Goal: Transaction & Acquisition: Purchase product/service

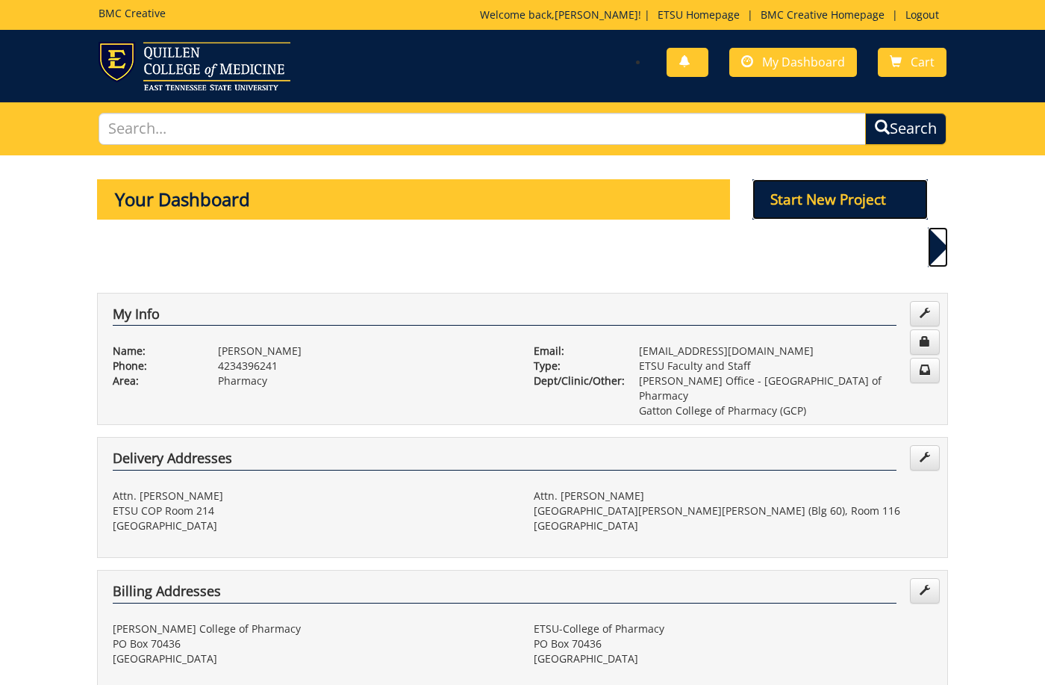
click at [796, 204] on p "Start New Project" at bounding box center [840, 199] width 176 height 40
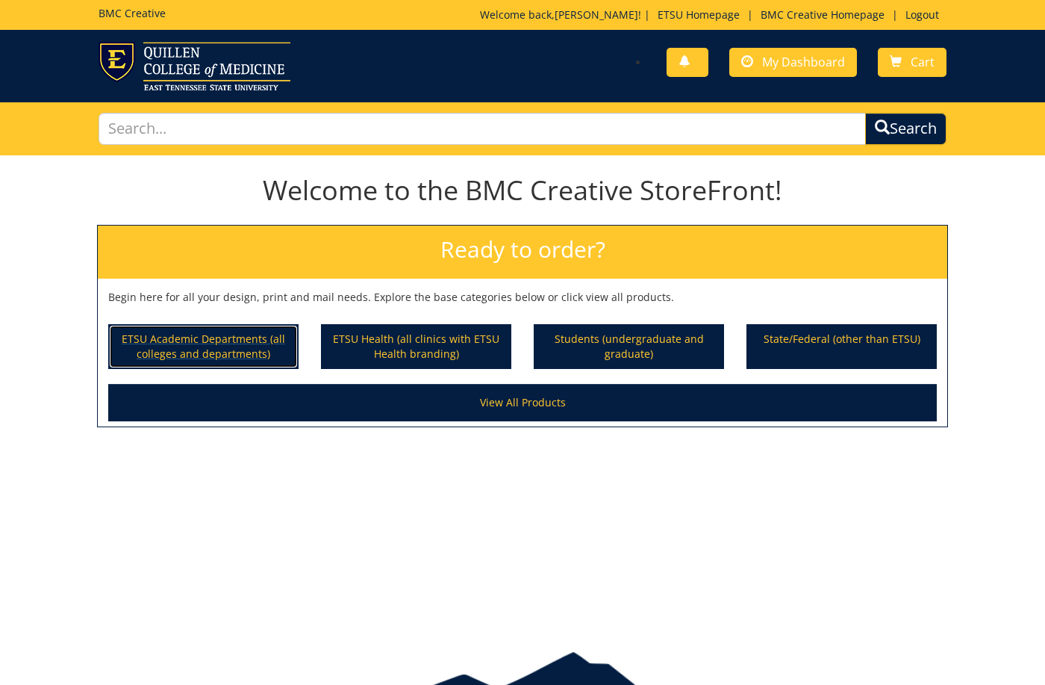
click at [228, 361] on p "ETSU Academic Departments (all colleges and departments)" at bounding box center [203, 346] width 187 height 42
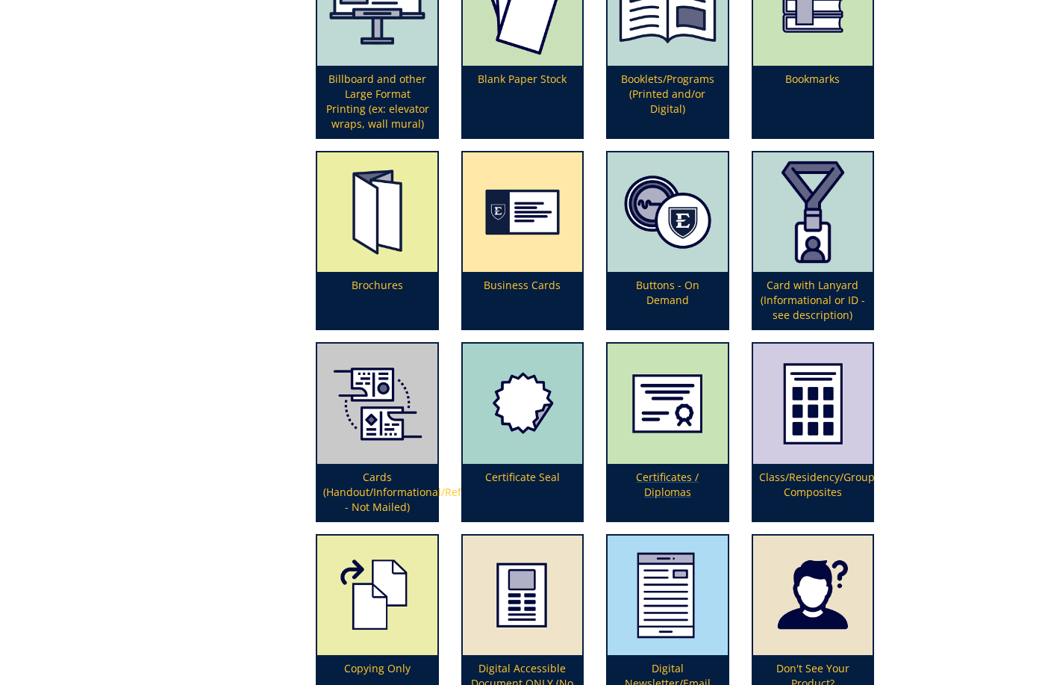
scroll to position [985, 0]
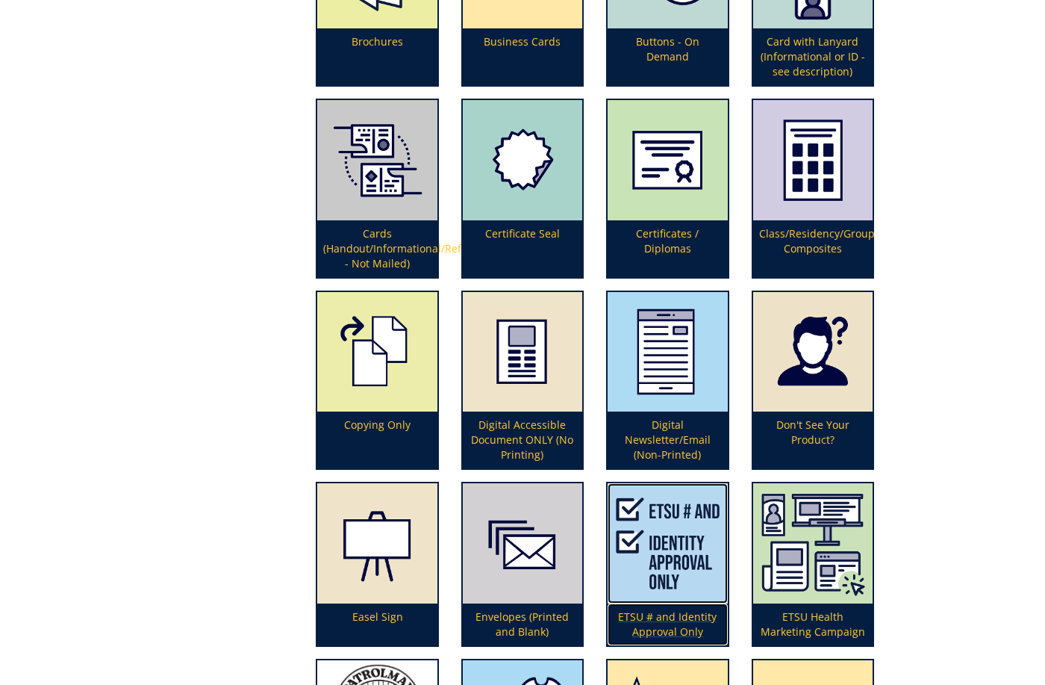
click at [682, 591] on img at bounding box center [667, 542] width 119 height 119
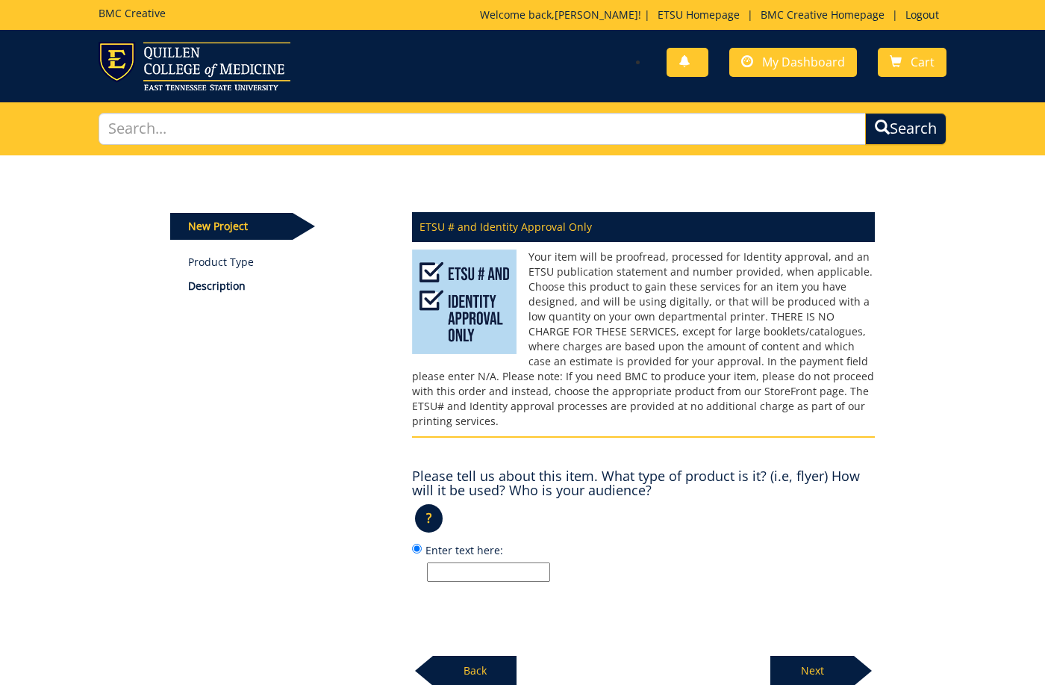
click at [526, 570] on div "ETSU # and Identity Approval Only Please tell us about this item. What type of …" at bounding box center [643, 444] width 485 height 483
click at [525, 563] on input "Enter text here:" at bounding box center [488, 571] width 123 height 19
type input "1"
click at [820, 644] on div "Next" at bounding box center [822, 664] width 105 height 41
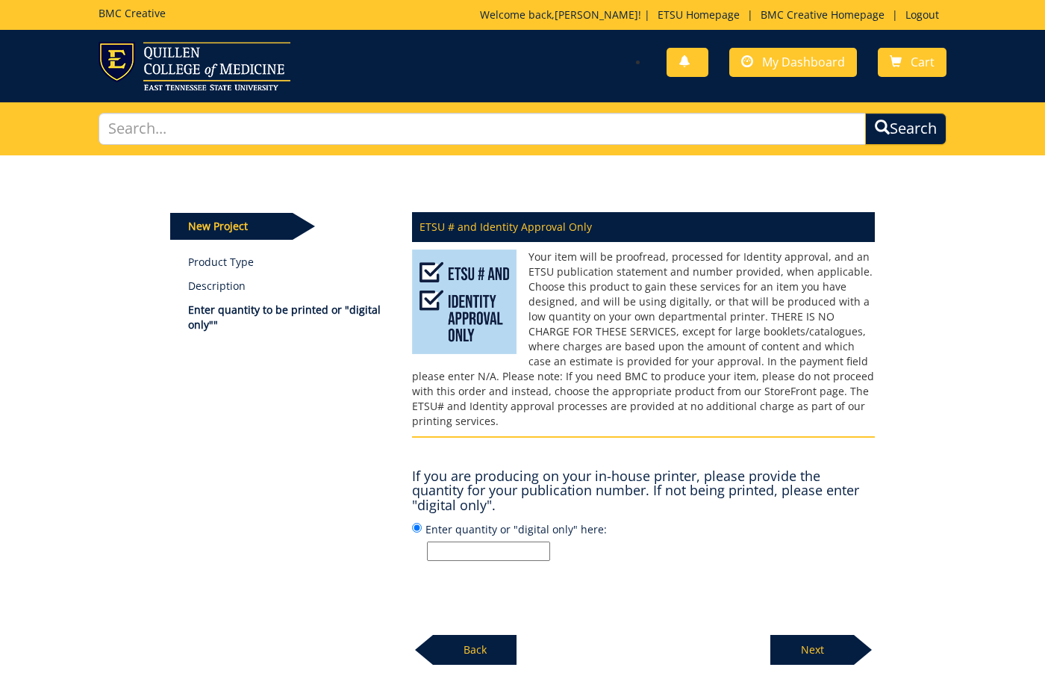
click at [463, 641] on p "Back" at bounding box center [475, 649] width 84 height 30
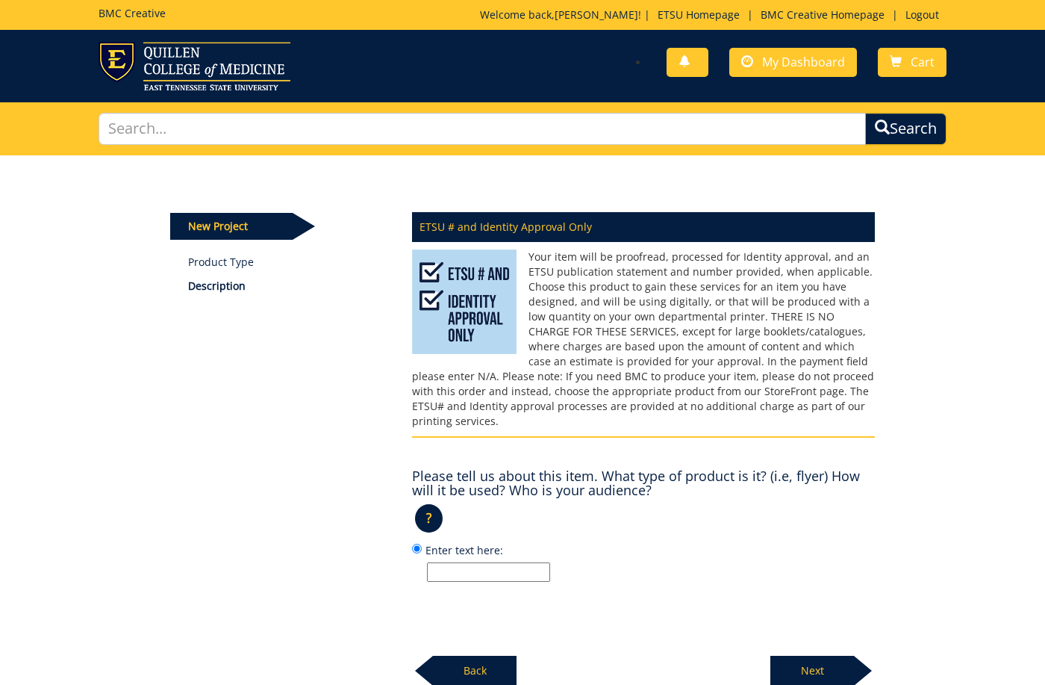
drag, startPoint x: 481, startPoint y: 558, endPoint x: 387, endPoint y: 552, distance: 95.0
click at [387, 552] on div "New Project Product Type Description ETSU # and Identity Approval Only ? × Back" at bounding box center [523, 420] width 728 height 531
type input "JCP higher ed guide ad"
click at [841, 655] on p "Next" at bounding box center [812, 670] width 84 height 30
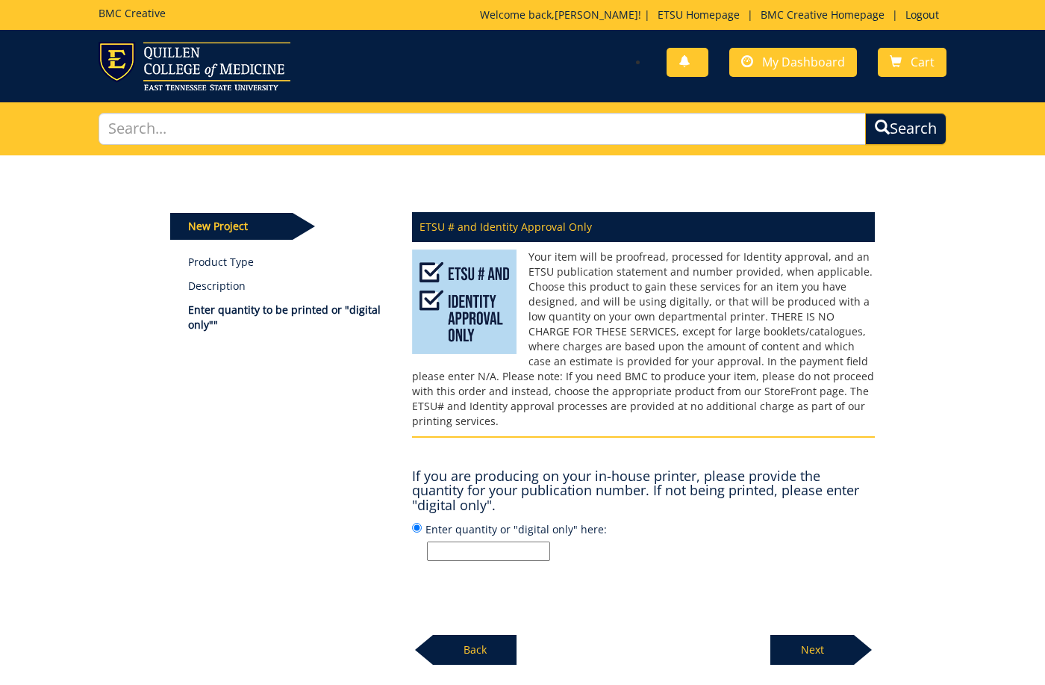
scroll to position [108, 0]
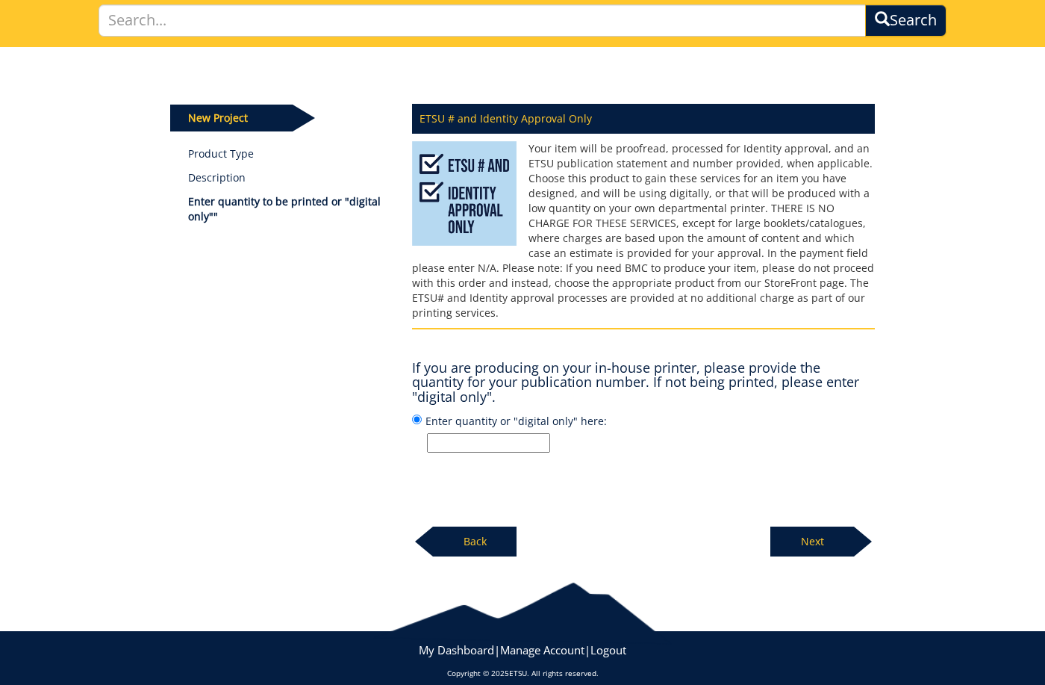
click at [531, 433] on input "Enter quantity or "digital only" here:" at bounding box center [488, 442] width 123 height 19
type input "print"
click at [839, 526] on p "Next" at bounding box center [812, 541] width 84 height 30
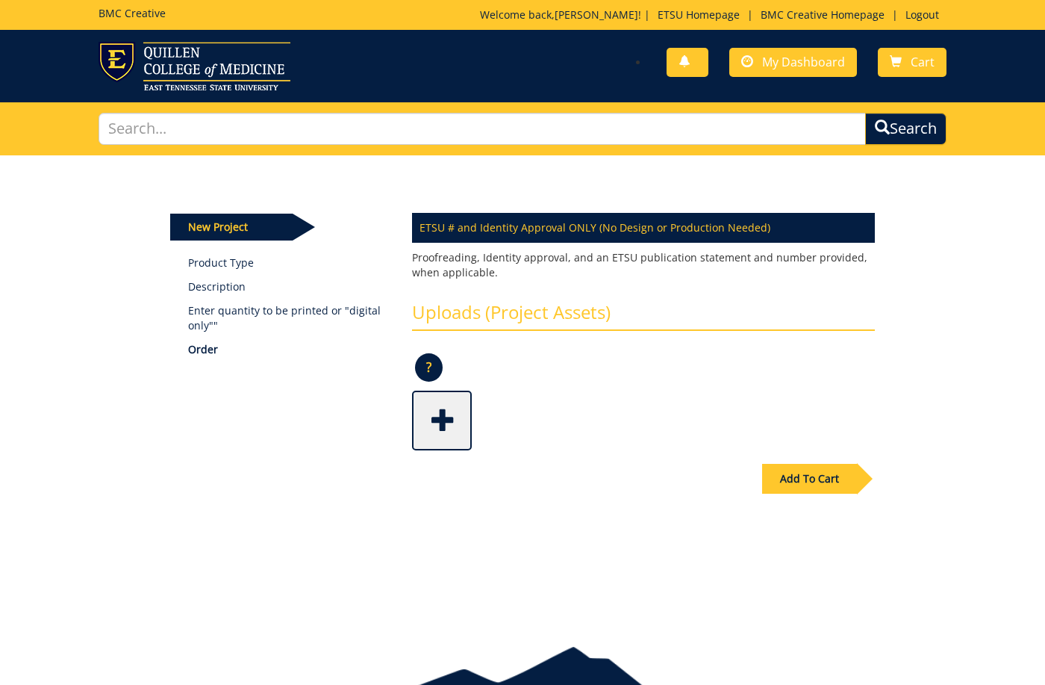
click at [425, 409] on span at bounding box center [444, 419] width 60 height 52
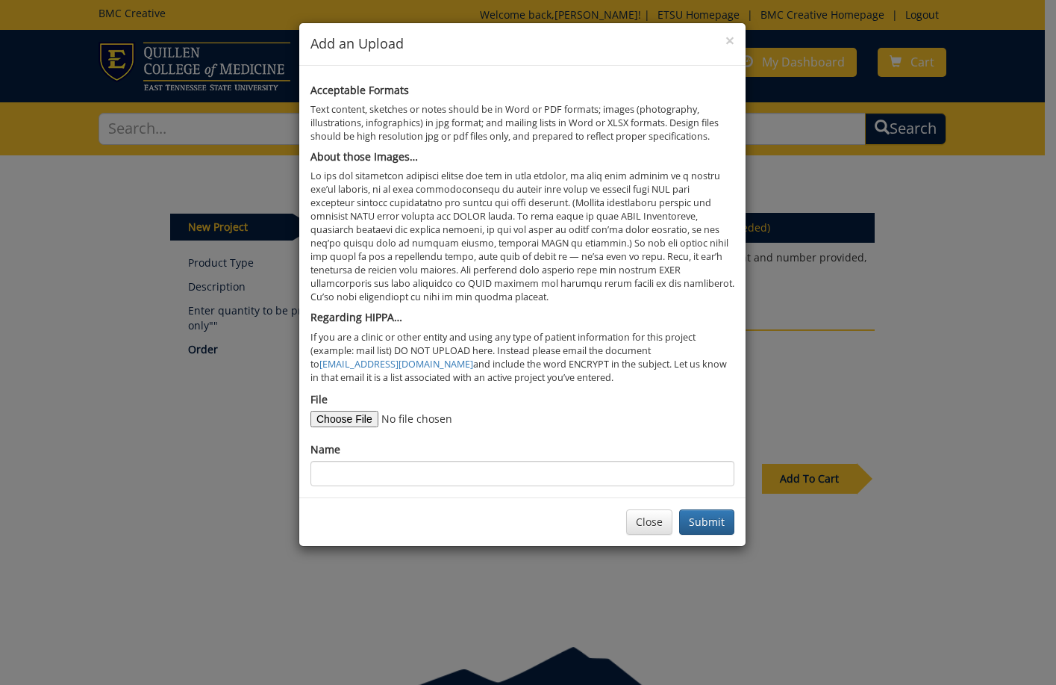
click at [365, 411] on div "File" at bounding box center [523, 409] width 424 height 35
click at [363, 417] on input "File" at bounding box center [412, 419] width 203 height 16
type input "C:\fakepath\JCP higher ed f25.png"
click at [546, 470] on input "Name" at bounding box center [523, 473] width 424 height 25
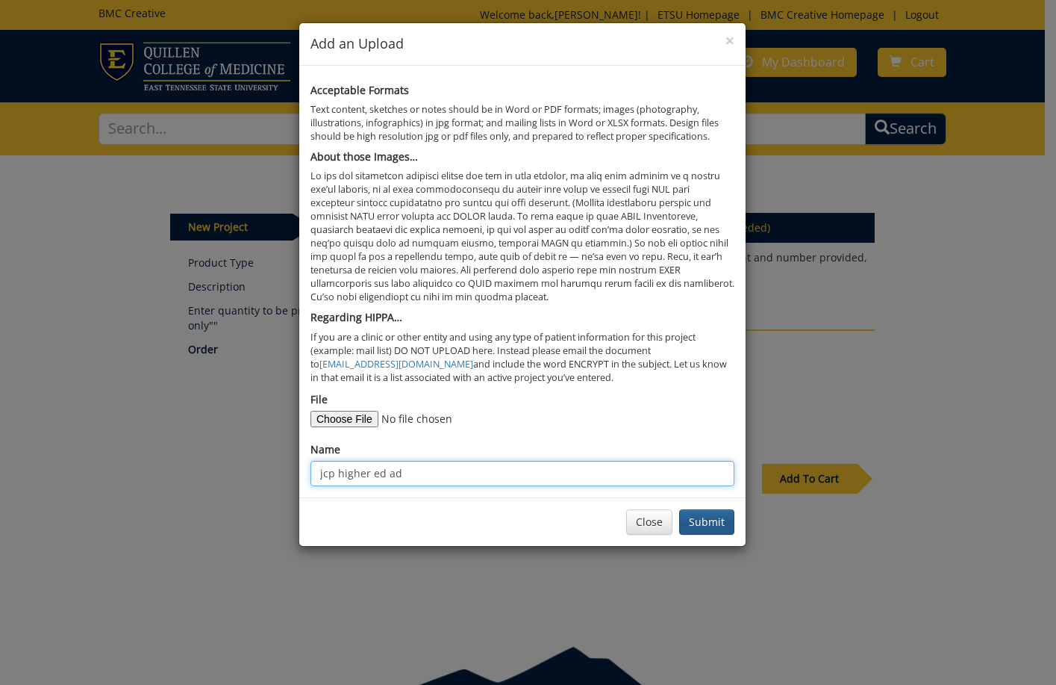
type input "jcp higher ed ad"
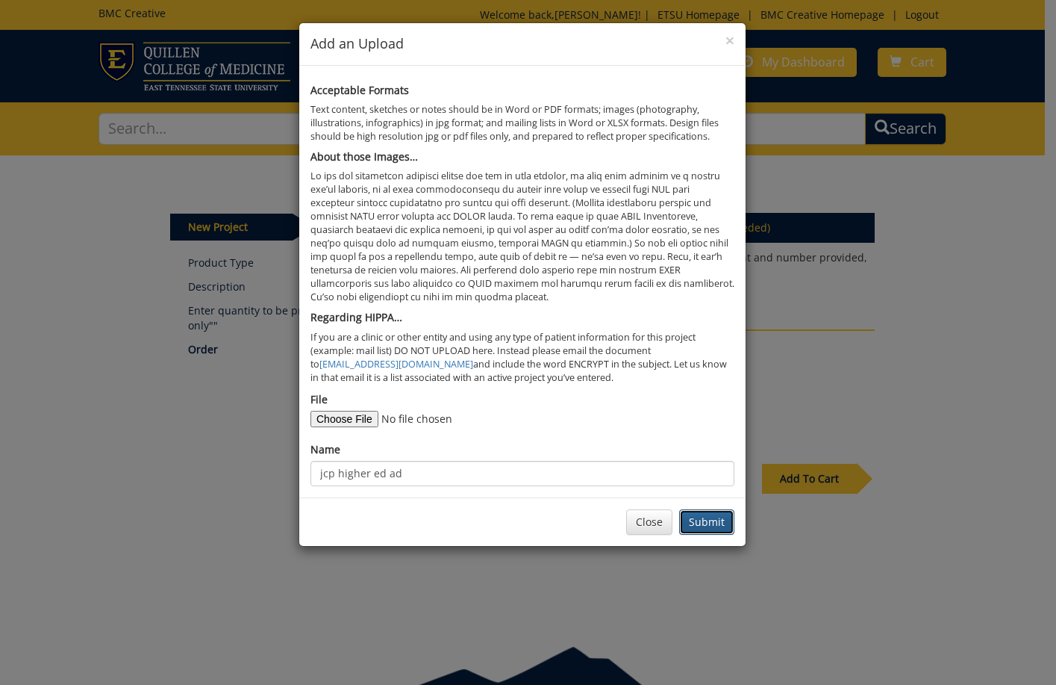
click at [717, 515] on button "Submit" at bounding box center [706, 521] width 55 height 25
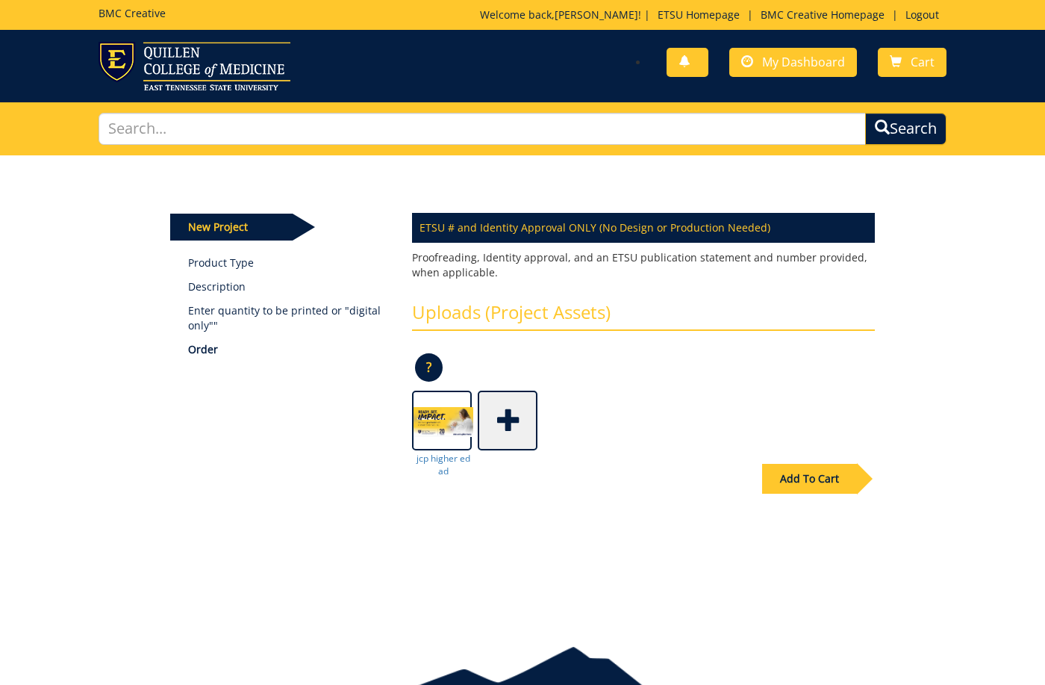
click at [826, 473] on div "Add To Cart" at bounding box center [809, 479] width 95 height 30
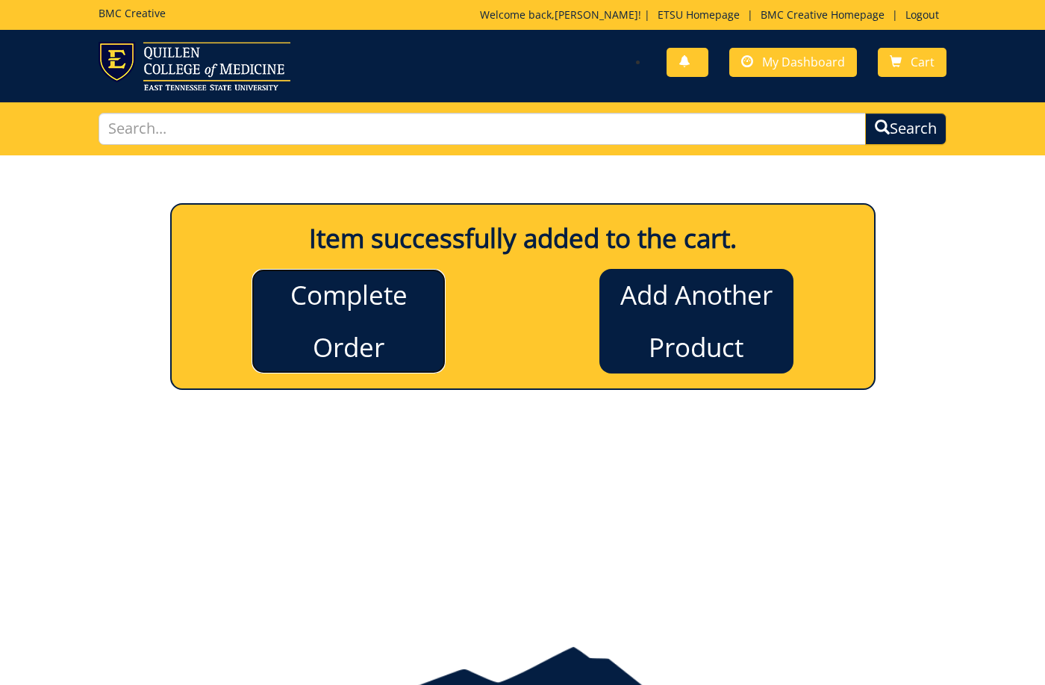
click at [378, 333] on link "Complete Order" at bounding box center [349, 321] width 194 height 105
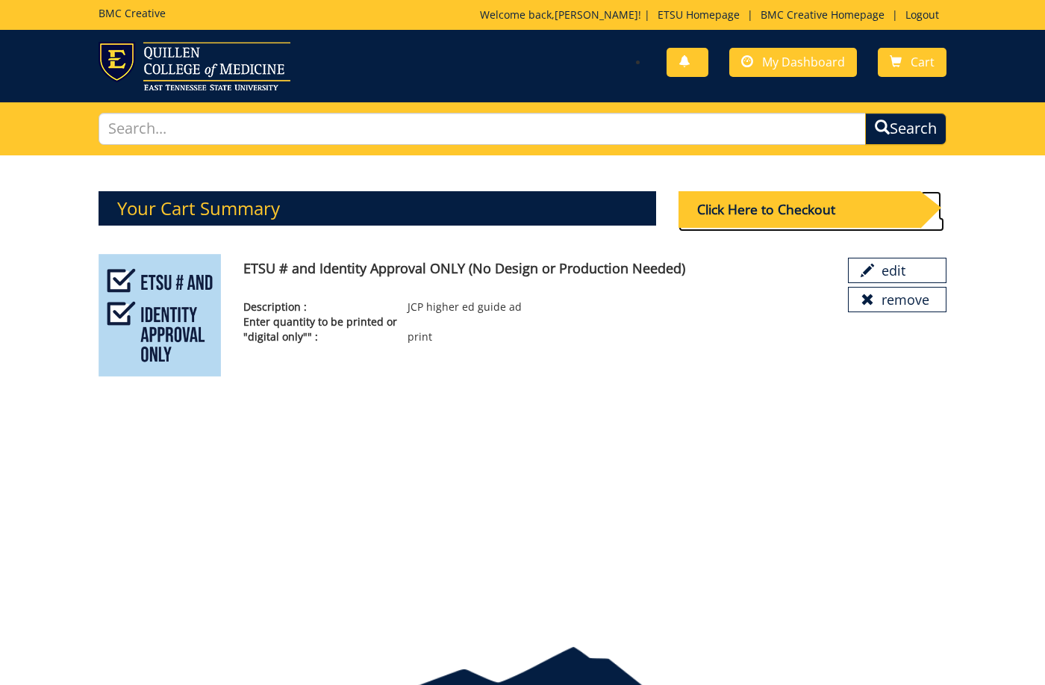
click at [805, 218] on div "Click Here to Checkout" at bounding box center [800, 209] width 242 height 37
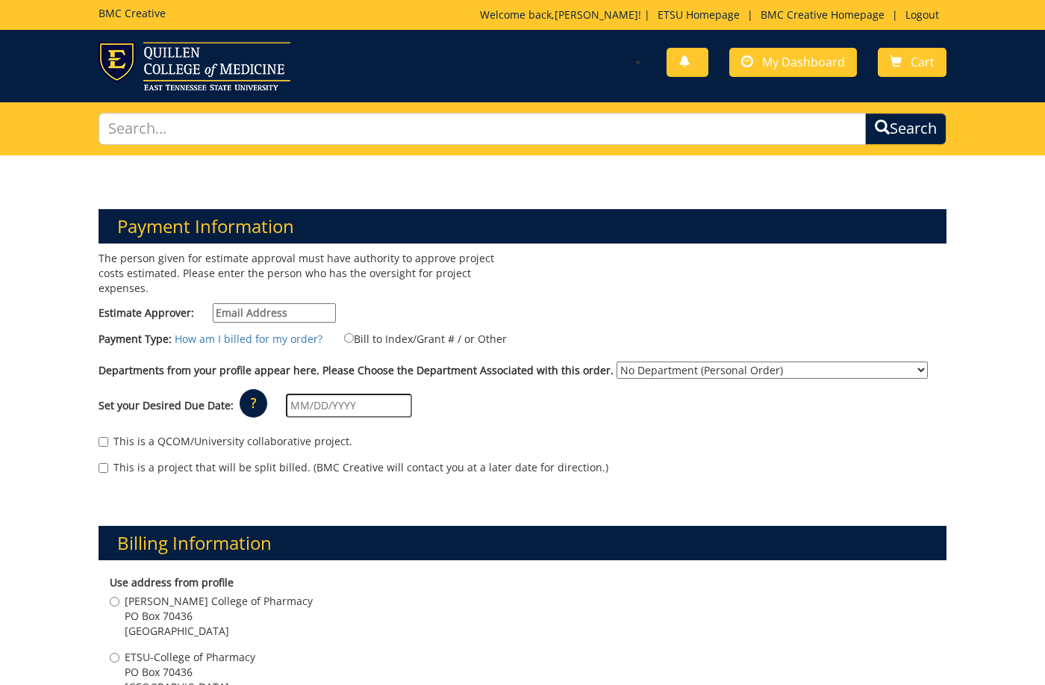
click at [282, 303] on input "Estimate Approver:" at bounding box center [274, 312] width 123 height 19
type input "woodward2267@gmail.com"
type input "804 Quail Ridge Ct"
type input "Elizabethton"
type input "37643"
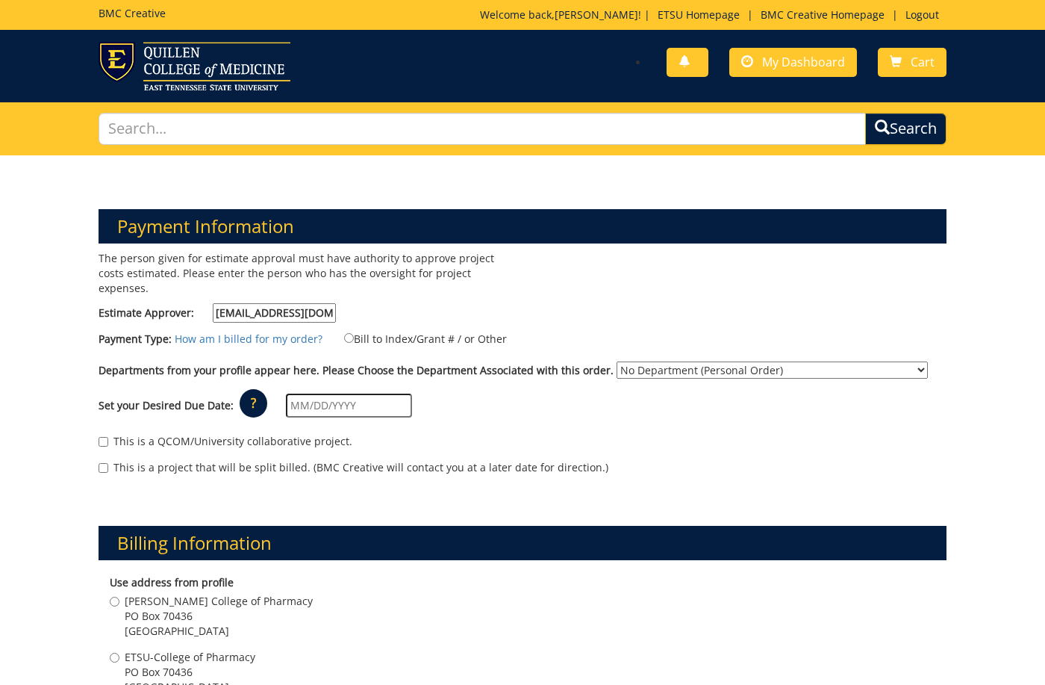
click at [311, 303] on input "woodward2267@gmail.com" at bounding box center [274, 312] width 123 height 19
type input "woodwardsc@etsu.edu"
click at [394, 330] on label "Bill to Index/Grant # / or Other" at bounding box center [415, 338] width 181 height 16
click at [354, 333] on input "Bill to Index/Grant # / or Other" at bounding box center [349, 338] width 10 height 10
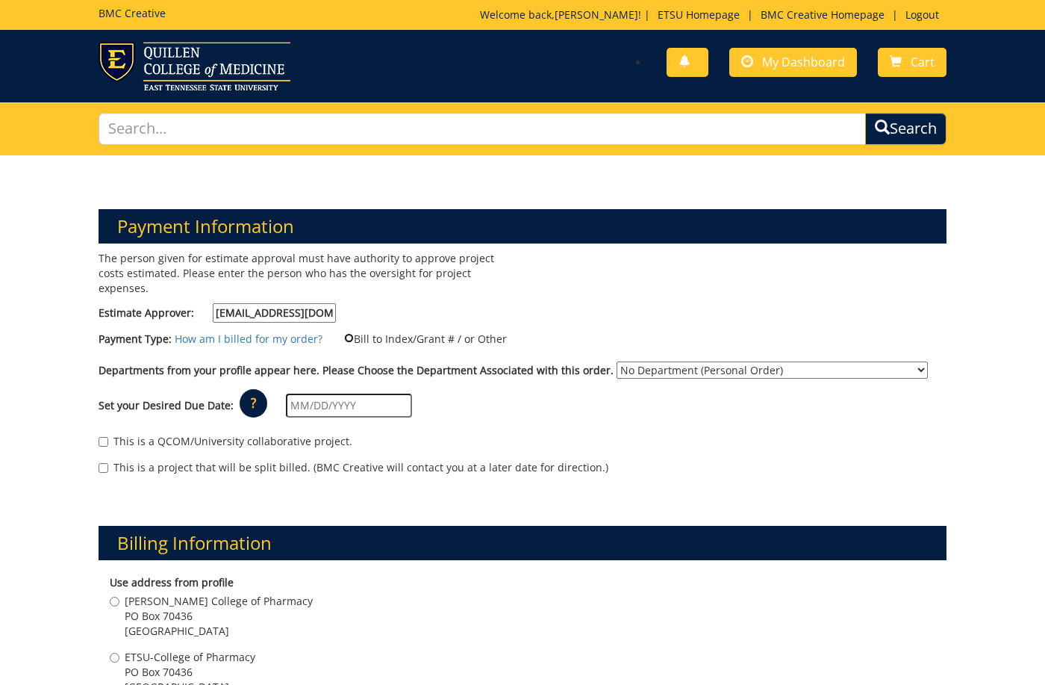
radio input "true"
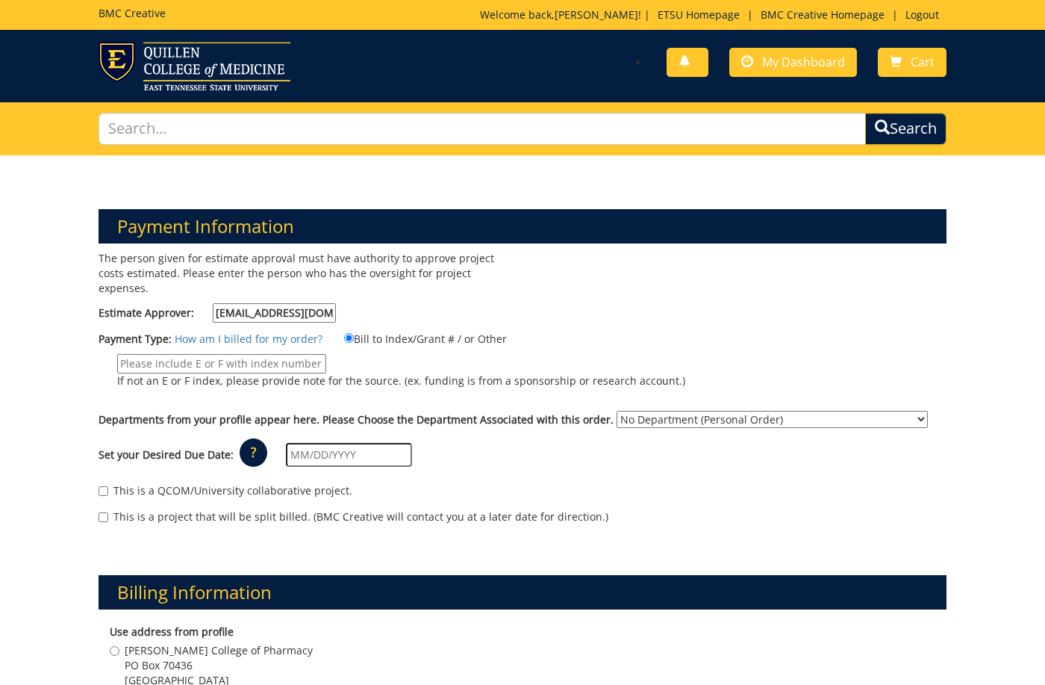
click at [278, 354] on input "If not an E or F index, please provide note for the source. (ex. funding is fro…" at bounding box center [221, 363] width 209 height 19
type input "36460"
click at [670, 411] on select "No Department (Personal Order) Dean's Office - Gatton College of Pharmacy Gatto…" at bounding box center [772, 419] width 311 height 17
select select "57"
click at [617, 411] on select "No Department (Personal Order) Dean's Office - Gatton College of Pharmacy Gatto…" at bounding box center [772, 419] width 311 height 17
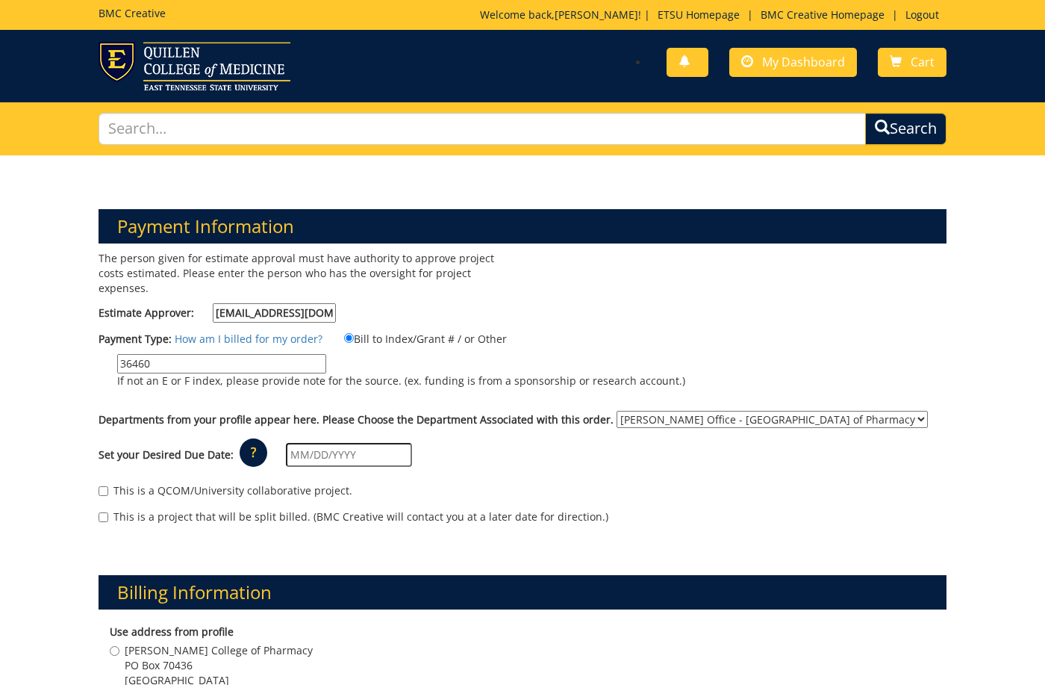
click at [353, 443] on input "text" at bounding box center [349, 455] width 126 height 24
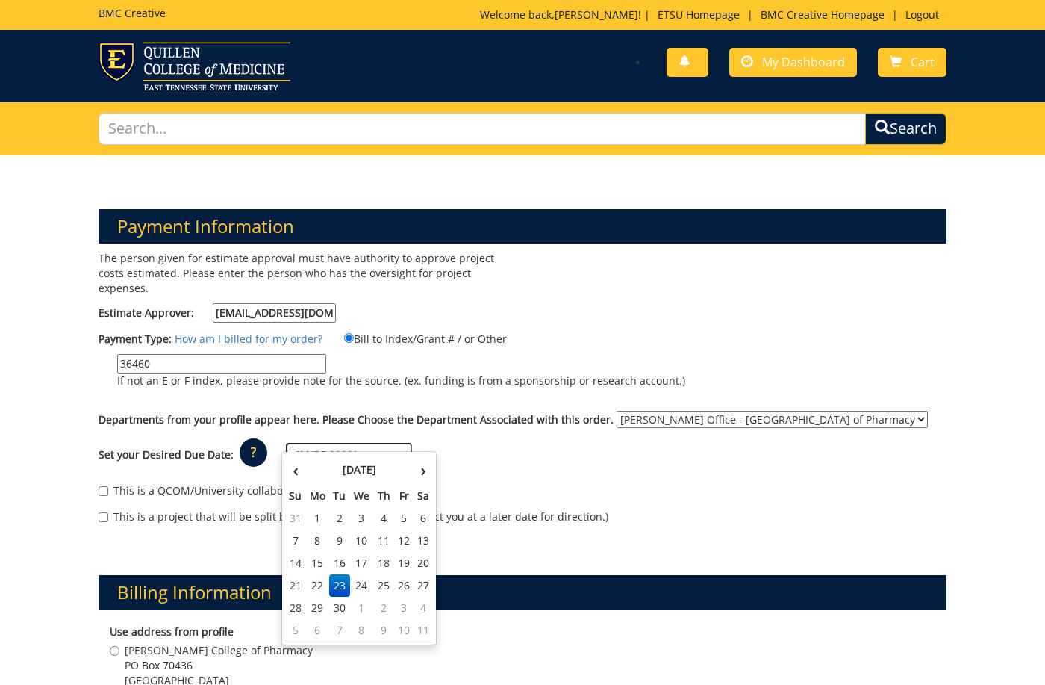
click at [305, 448] on input "text" at bounding box center [349, 455] width 126 height 24
click at [304, 453] on div "‹ September 2025 › Su Mo Tu We Th Fr Sa 31 1 2 3 4 5 6 7 8 9 10 11 12 13 14 15 …" at bounding box center [358, 548] width 155 height 194
click at [375, 584] on td "25" at bounding box center [383, 585] width 21 height 22
type input "[DATE]"
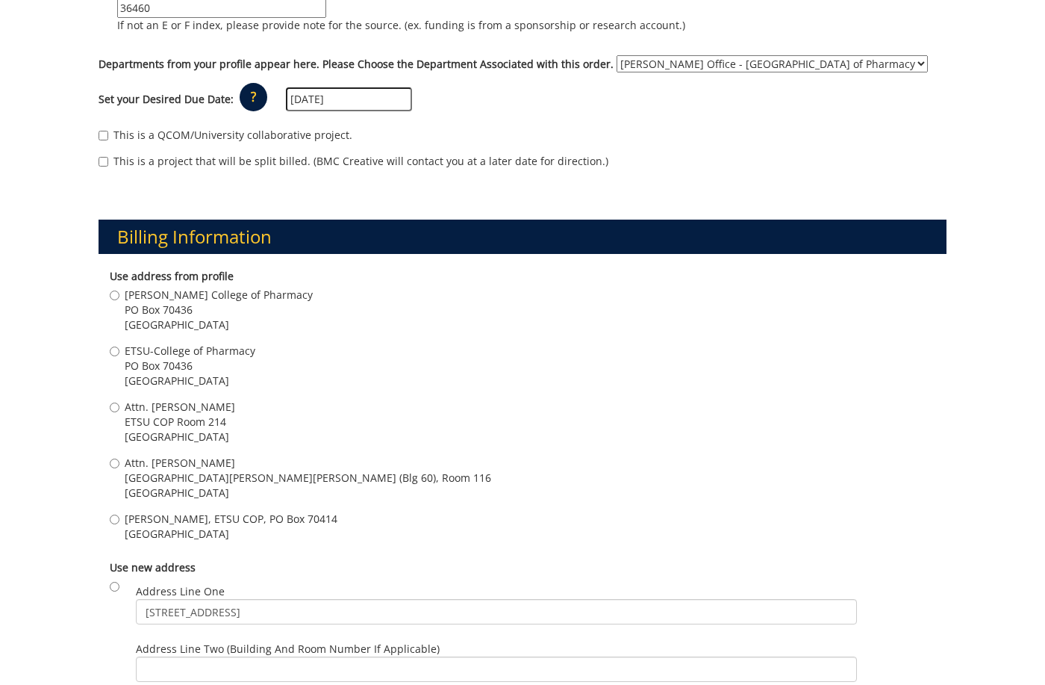
scroll to position [552, 0]
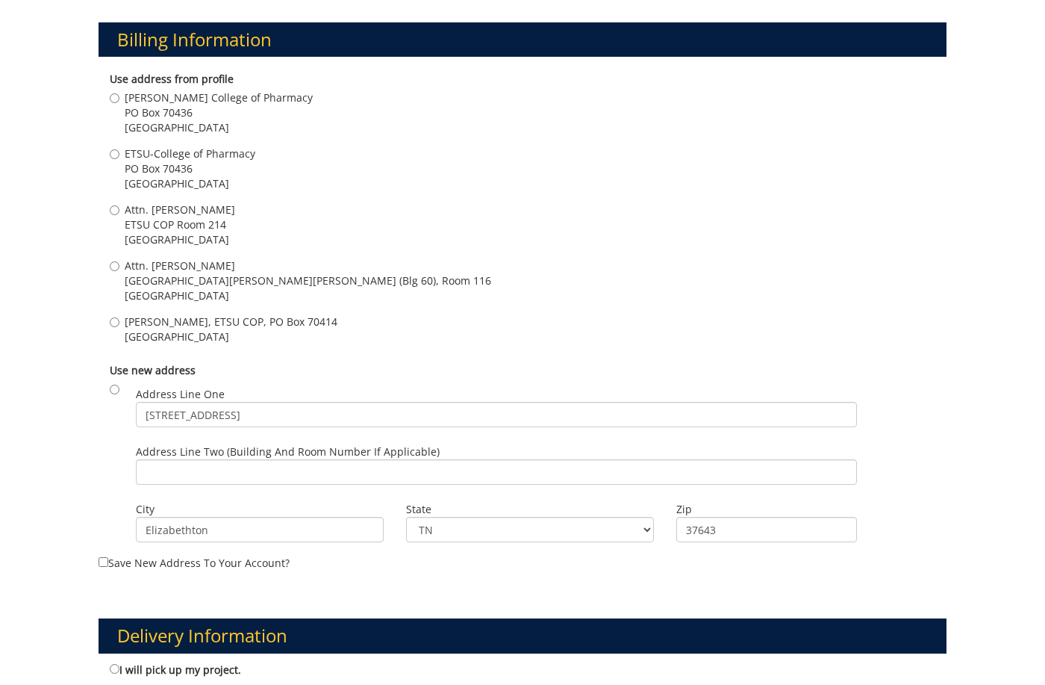
click at [202, 217] on span "ETSU COP Room 214" at bounding box center [180, 224] width 110 height 15
click at [119, 208] on input "Attn. Stephen Woodward ETSU COP Room 214 Johnson City , TN 37614" at bounding box center [115, 210] width 10 height 10
radio input "true"
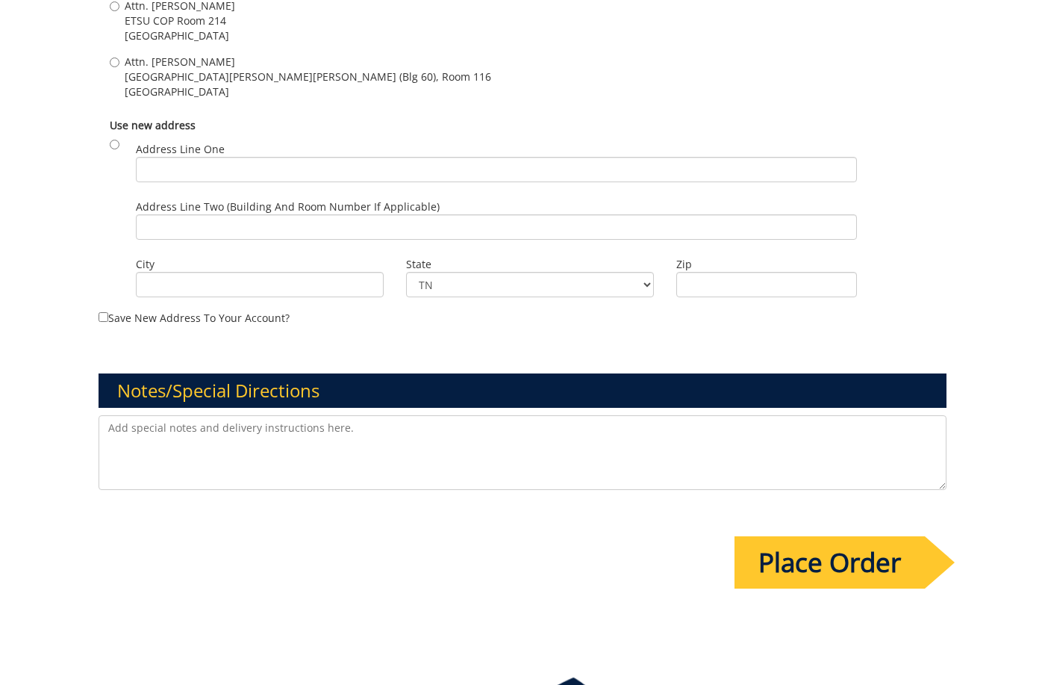
scroll to position [1368, 0]
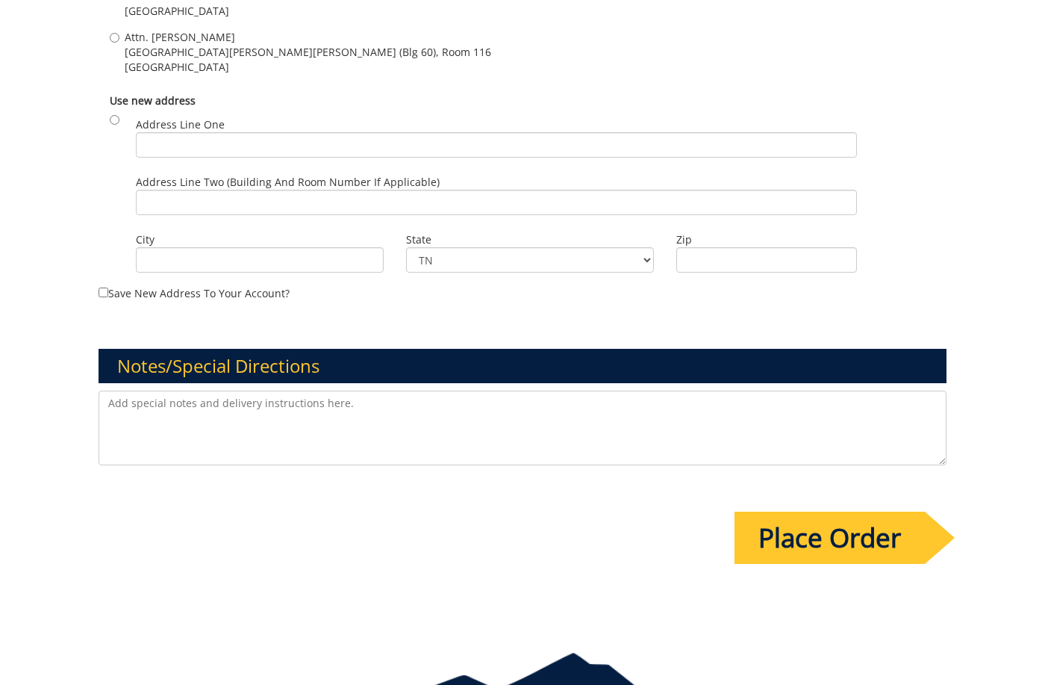
click at [831, 523] on input "Place Order" at bounding box center [830, 537] width 190 height 52
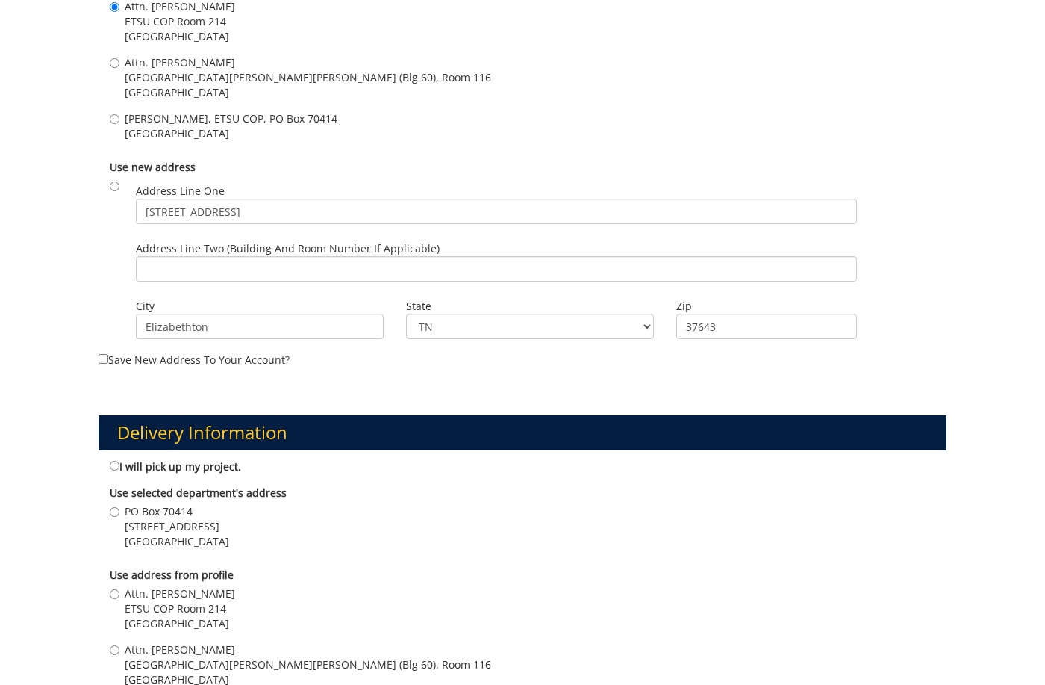
scroll to position [958, 0]
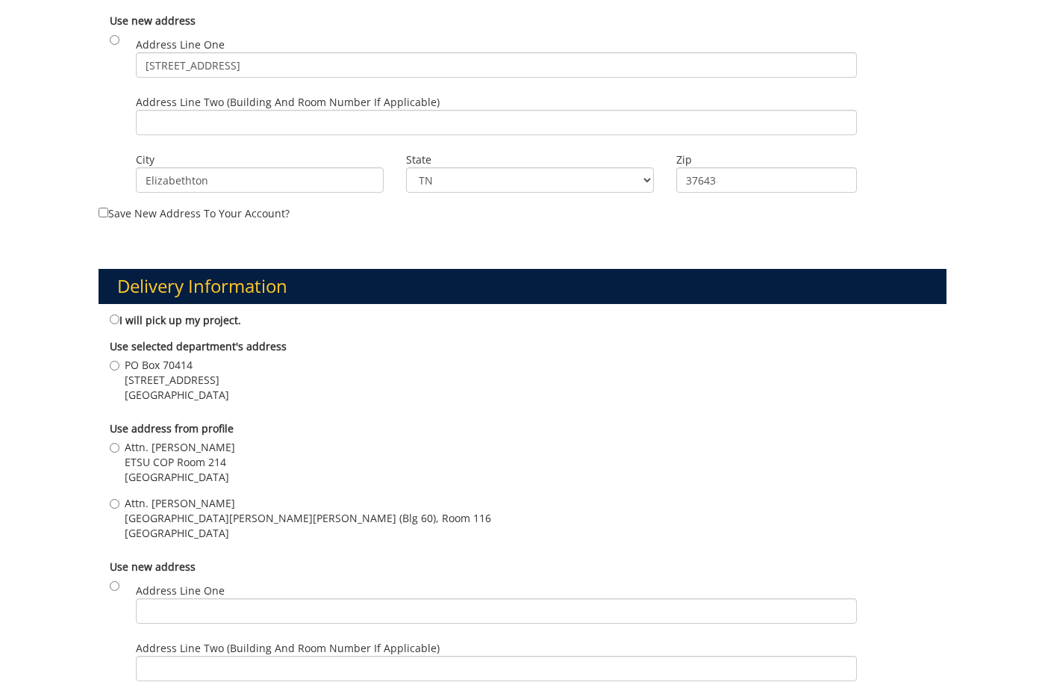
click at [203, 440] on span "Attn. [PERSON_NAME]" at bounding box center [180, 447] width 110 height 15
click at [119, 443] on input "Attn. Stephen Woodward ETSU COP Room 214 Johnson City , TN 37614" at bounding box center [115, 448] width 10 height 10
radio input "true"
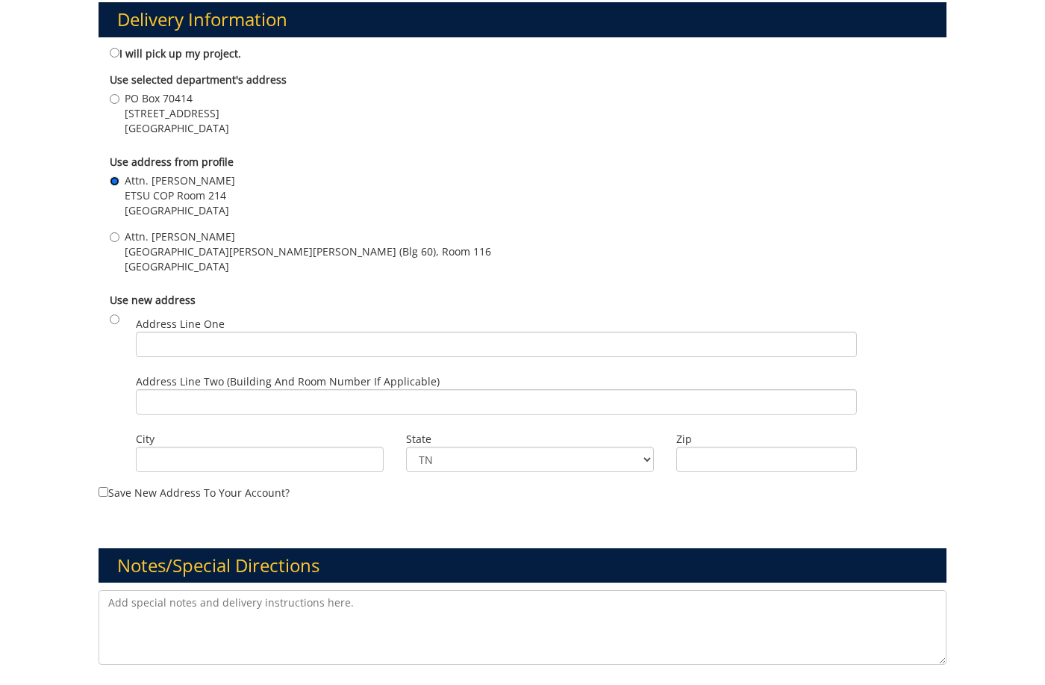
scroll to position [1377, 0]
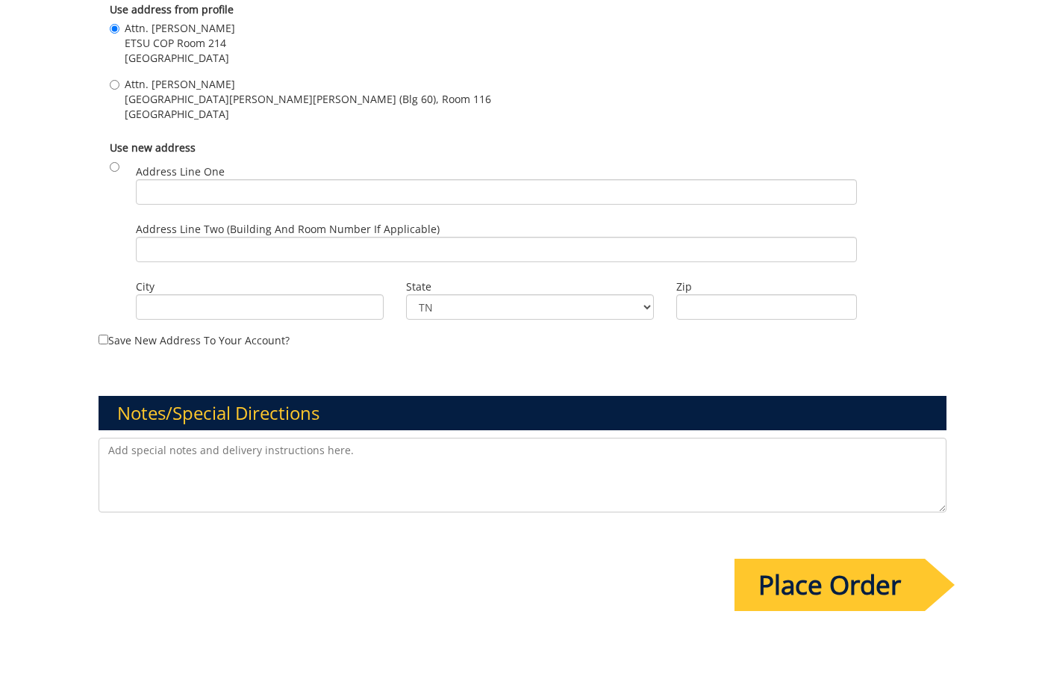
click at [758, 564] on input "Place Order" at bounding box center [830, 584] width 190 height 52
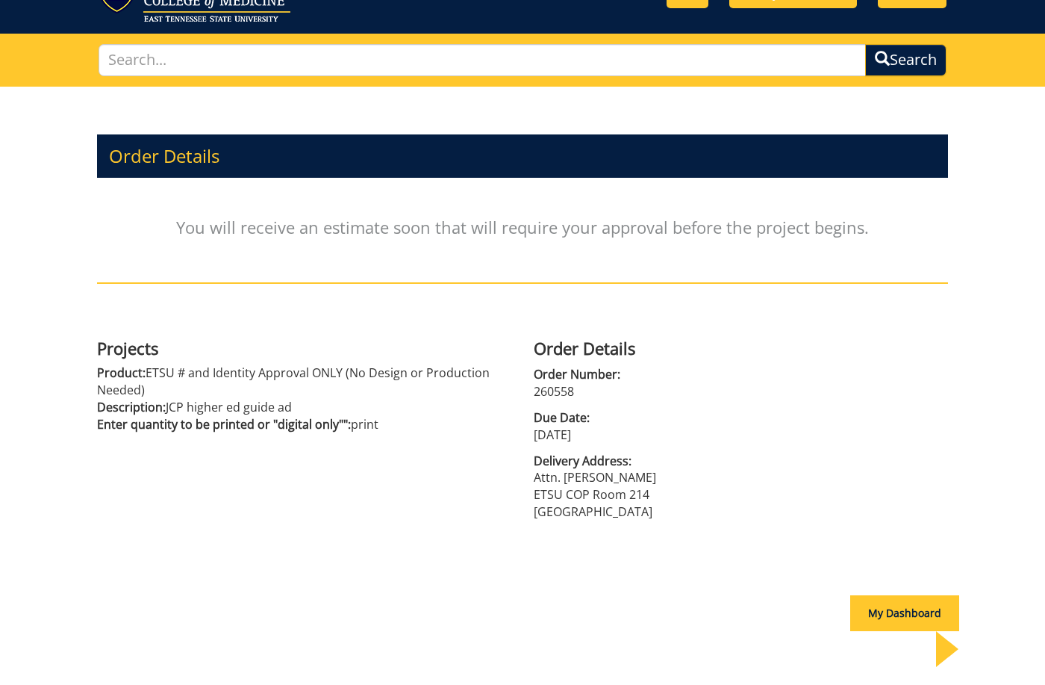
scroll to position [154, 0]
